Goal: Information Seeking & Learning: Compare options

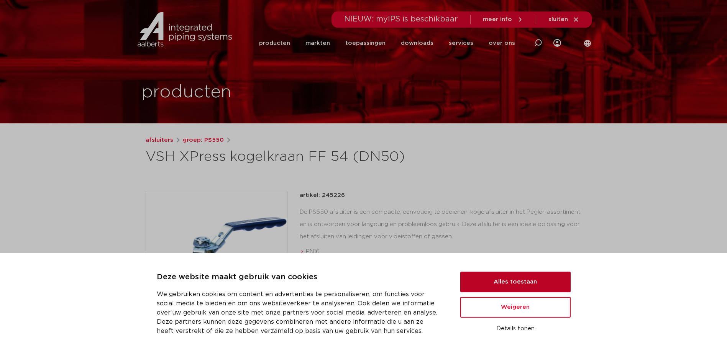
click at [491, 280] on button "Alles toestaan" at bounding box center [515, 282] width 110 height 21
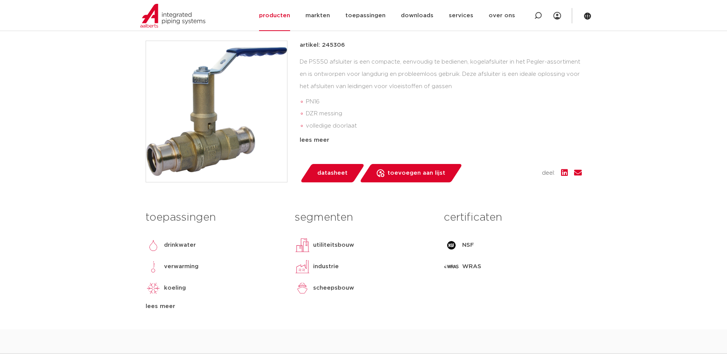
scroll to position [192, 0]
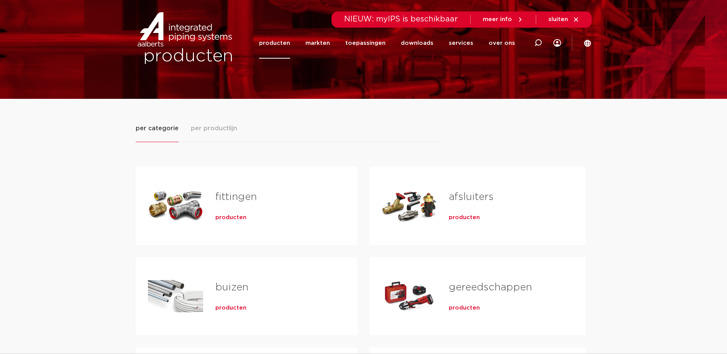
scroll to position [38, 0]
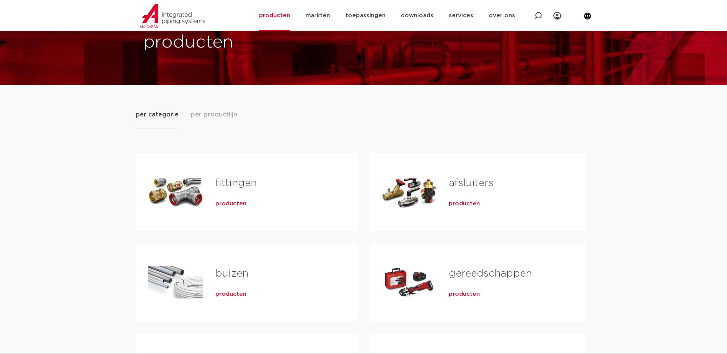
click at [406, 187] on div "Tabs. Open items met enter of spatie, sluit af met escape en navigeer met de pi…" at bounding box center [409, 192] width 55 height 54
click at [459, 194] on h2 "afsluiters" at bounding box center [505, 185] width 112 height 18
click at [459, 203] on span "producten" at bounding box center [464, 204] width 31 height 8
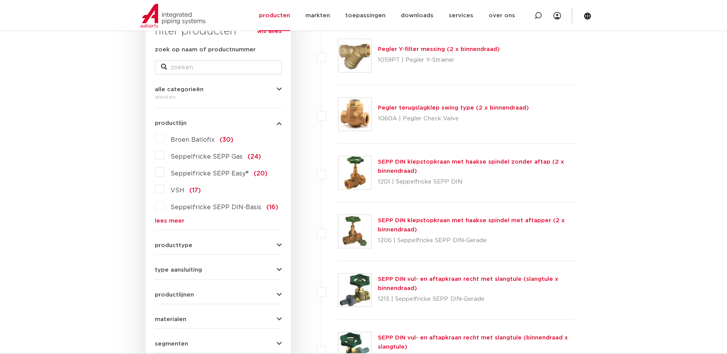
scroll to position [153, 0]
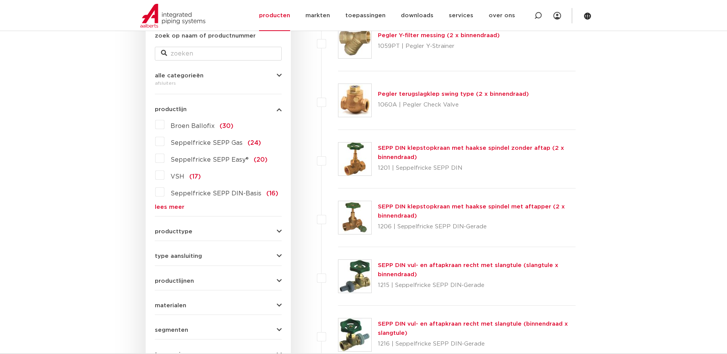
click at [280, 233] on icon "button" at bounding box center [279, 232] width 5 height 6
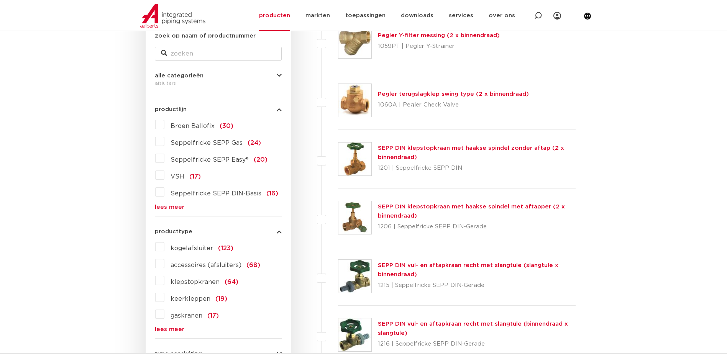
click at [200, 244] on label "kogelafsluiter (123)" at bounding box center [198, 247] width 69 height 12
click at [0, 0] on input "kogelafsluiter (123)" at bounding box center [0, 0] width 0 height 0
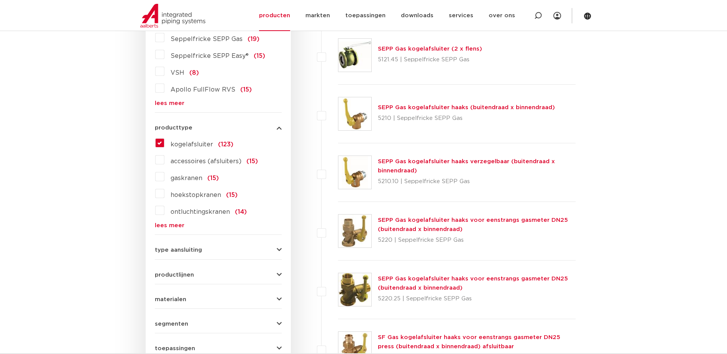
scroll to position [268, 0]
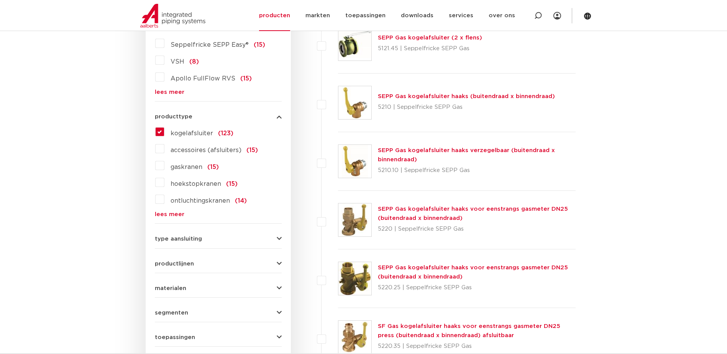
click at [280, 240] on icon "button" at bounding box center [279, 239] width 5 height 6
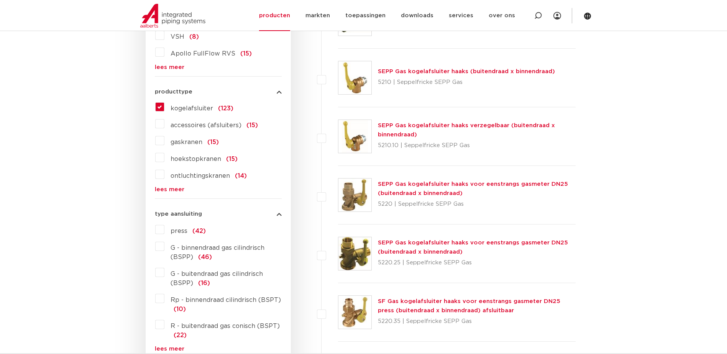
scroll to position [307, 0]
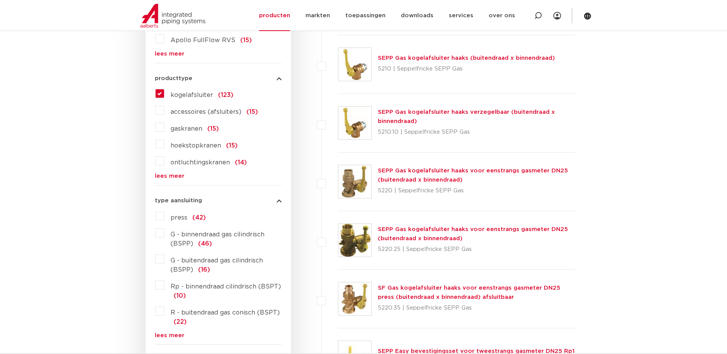
click at [195, 285] on span "Rp - binnendraad cilindrisch (BSPT)" at bounding box center [226, 287] width 110 height 6
click at [0, 0] on input "Rp - binnendraad cilindrisch (BSPT) (10)" at bounding box center [0, 0] width 0 height 0
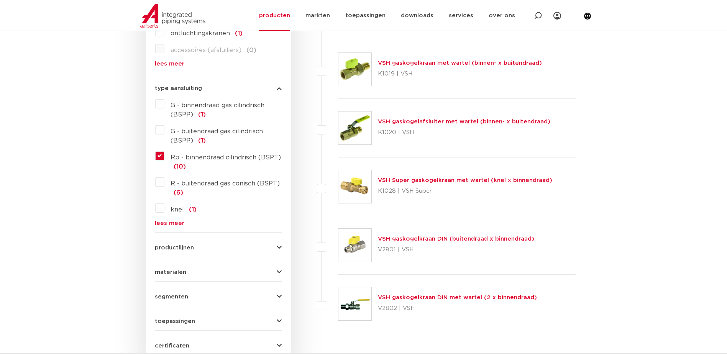
scroll to position [422, 0]
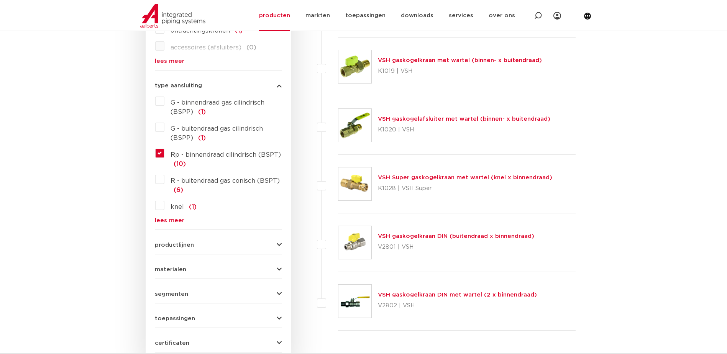
click at [246, 245] on button "productlijnen" at bounding box center [218, 245] width 127 height 6
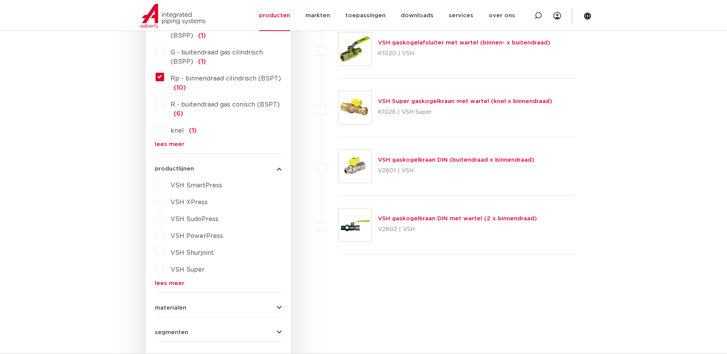
scroll to position [498, 0]
click at [274, 171] on button "productlijnen" at bounding box center [218, 169] width 127 height 6
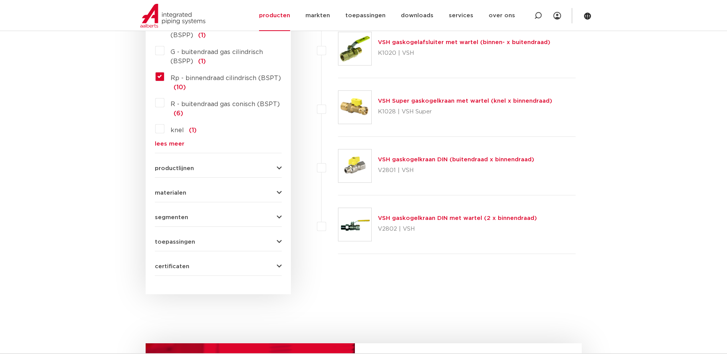
click at [257, 194] on button "materialen" at bounding box center [218, 193] width 127 height 6
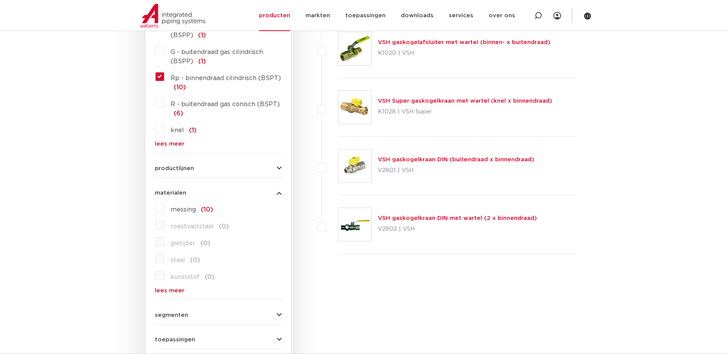
click at [191, 210] on span "messing" at bounding box center [183, 210] width 25 height 6
click at [0, 0] on input "messing (10)" at bounding box center [0, 0] width 0 height 0
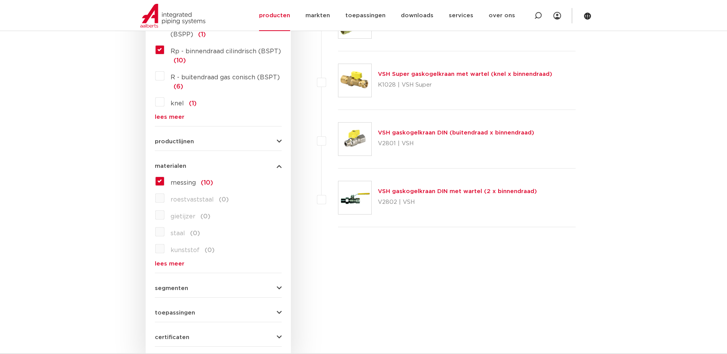
scroll to position [536, 0]
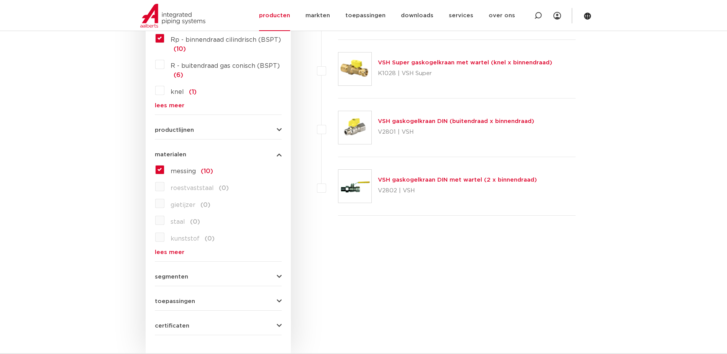
click at [271, 279] on button "segmenten" at bounding box center [218, 277] width 127 height 6
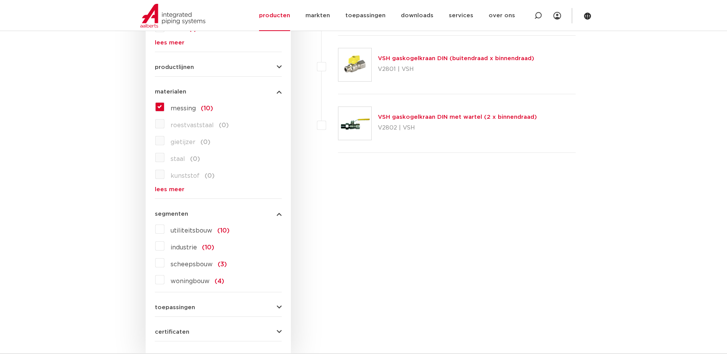
scroll to position [613, 0]
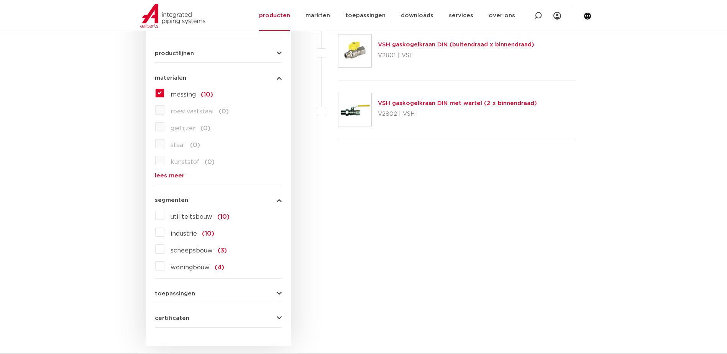
click at [276, 200] on button "segmenten" at bounding box center [218, 200] width 127 height 6
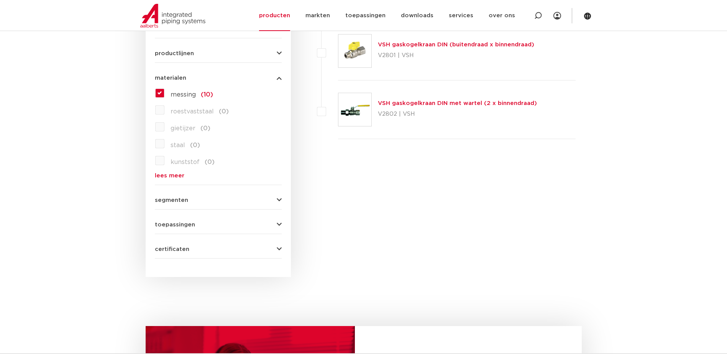
click at [277, 225] on icon "button" at bounding box center [279, 225] width 5 height 6
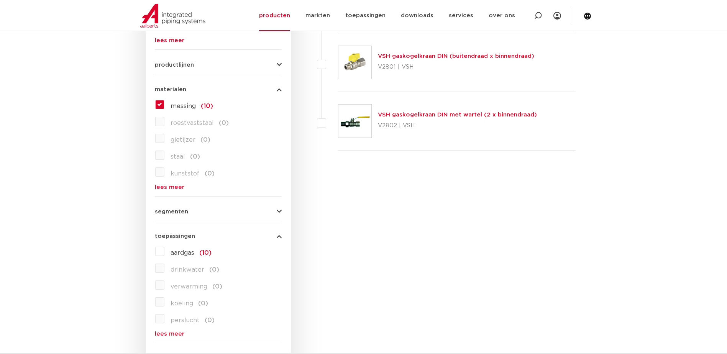
scroll to position [575, 0]
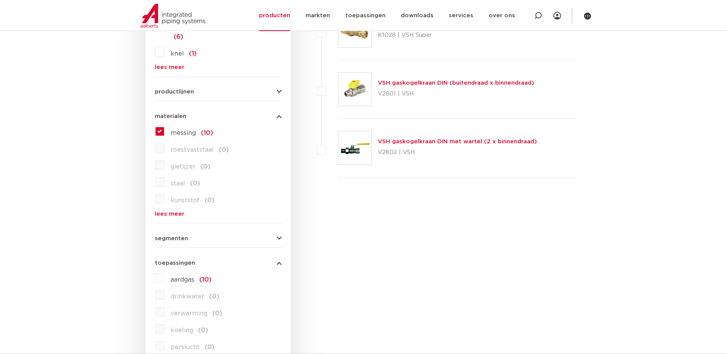
click at [164, 132] on label "messing (10)" at bounding box center [188, 131] width 49 height 12
click at [0, 0] on input "messing (10)" at bounding box center [0, 0] width 0 height 0
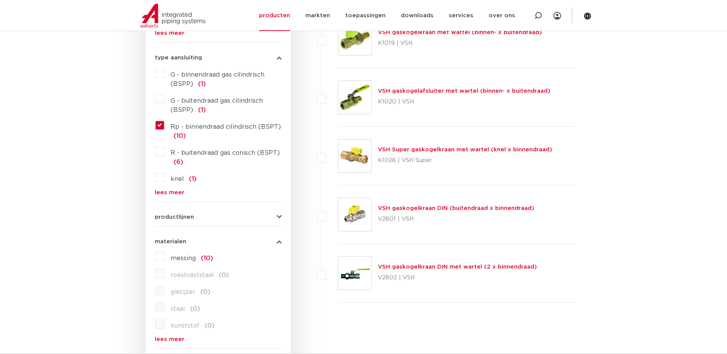
scroll to position [345, 0]
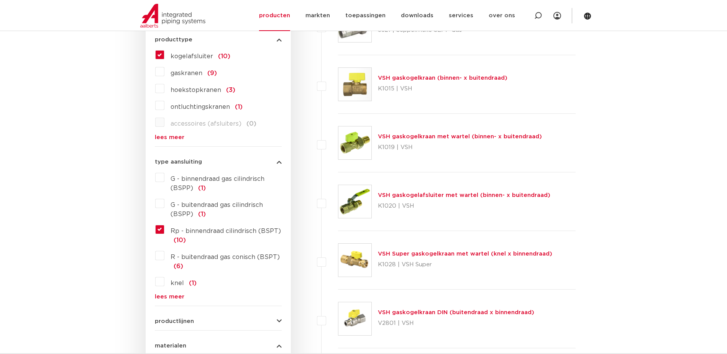
click at [164, 230] on label "Rp - binnendraad cilindrisch (BSPT) (10)" at bounding box center [222, 233] width 117 height 21
click at [0, 0] on input "Rp - binnendraad cilindrisch (BSPT) (10)" at bounding box center [0, 0] width 0 height 0
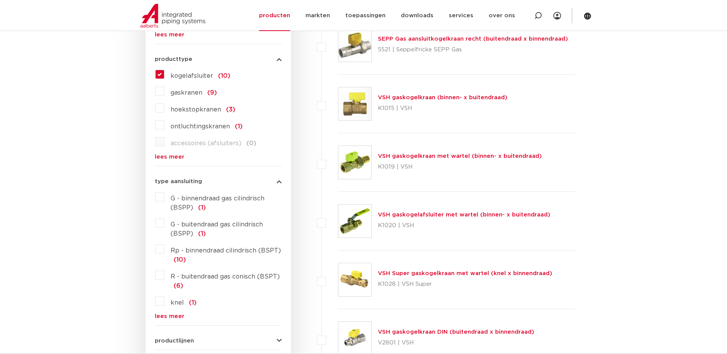
scroll to position [233, 0]
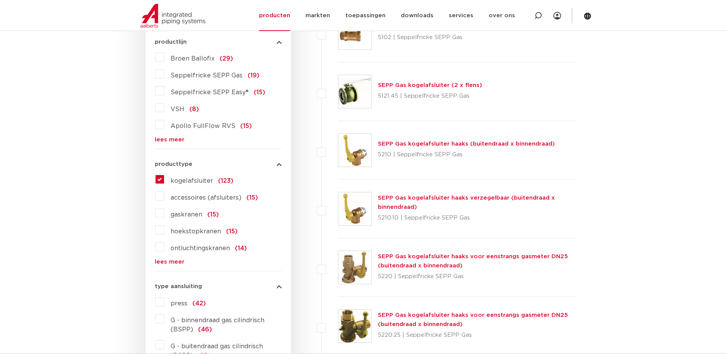
scroll to position [230, 0]
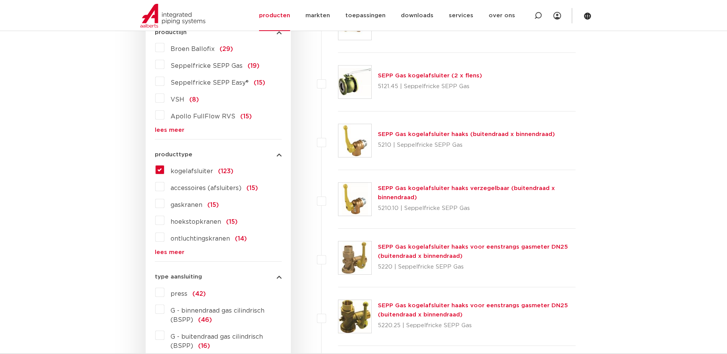
click at [166, 252] on link "lees meer" at bounding box center [218, 252] width 127 height 6
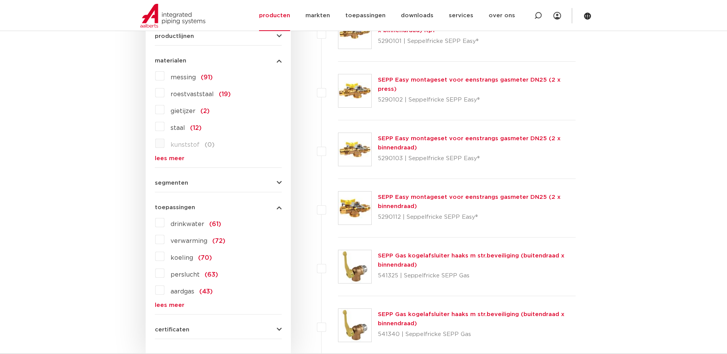
scroll to position [882, 0]
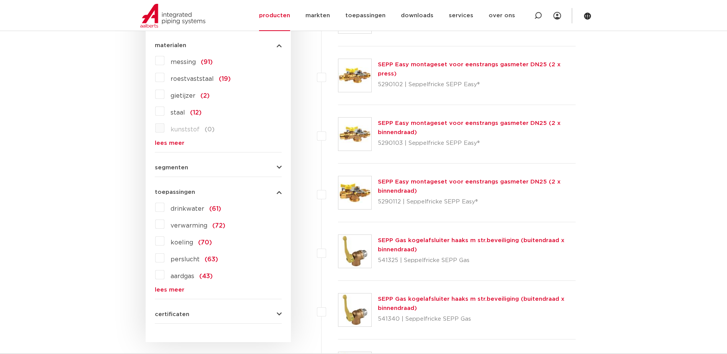
click at [169, 288] on link "lees meer" at bounding box center [218, 290] width 127 height 6
click at [164, 209] on label "drinkwater (61)" at bounding box center [192, 207] width 57 height 12
click at [0, 0] on input "drinkwater (61)" at bounding box center [0, 0] width 0 height 0
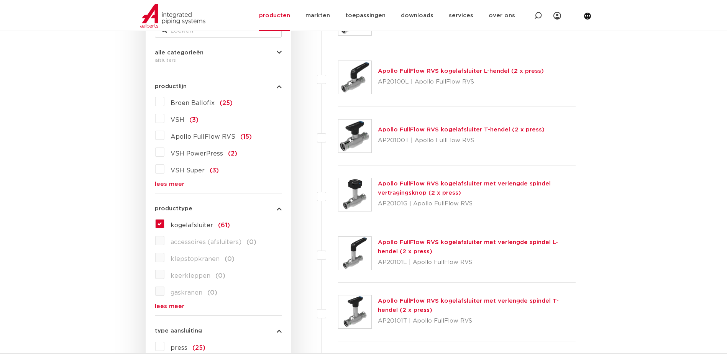
scroll to position [39, 0]
